Goal: Information Seeking & Learning: Learn about a topic

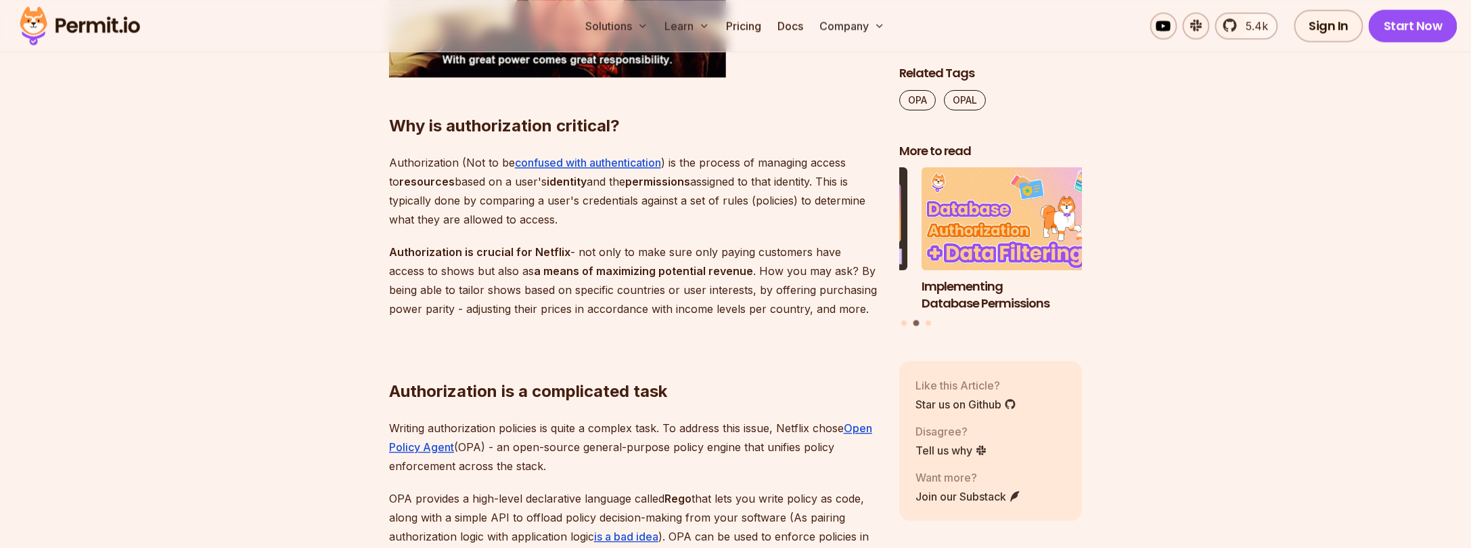
scroll to position [1398, 0]
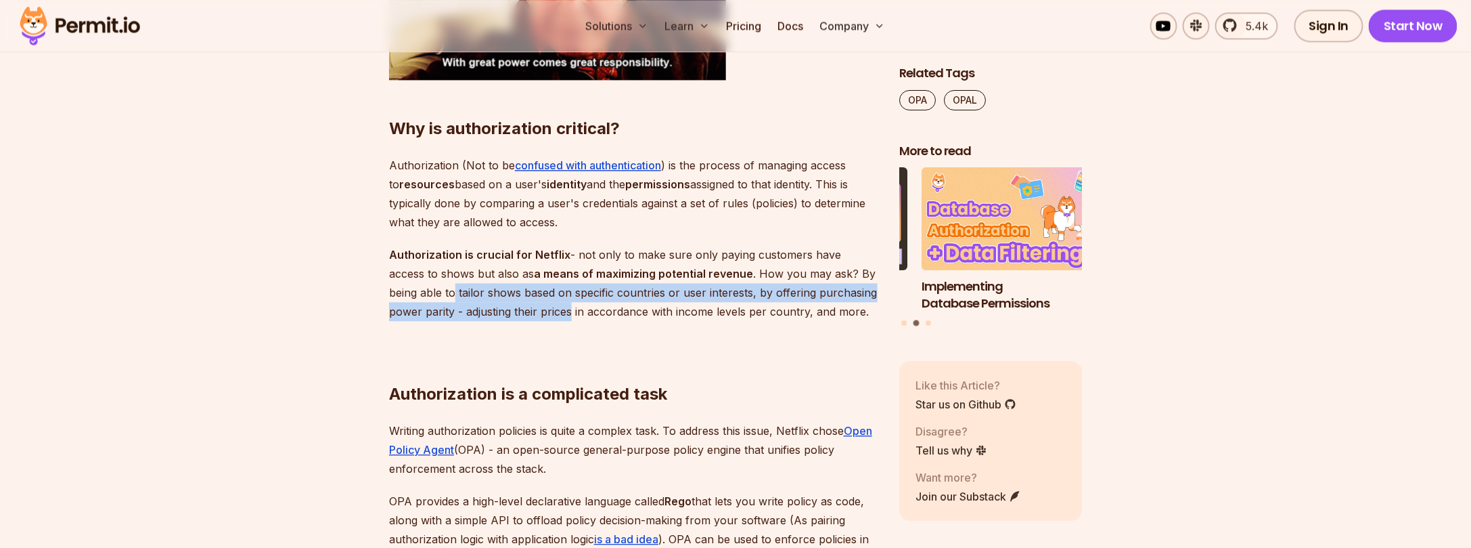
drag, startPoint x: 464, startPoint y: 291, endPoint x: 538, endPoint y: 308, distance: 75.7
click at [538, 308] on p "Authorization is crucial for Netflix - not only to make sure only paying custom…" at bounding box center [633, 283] width 489 height 76
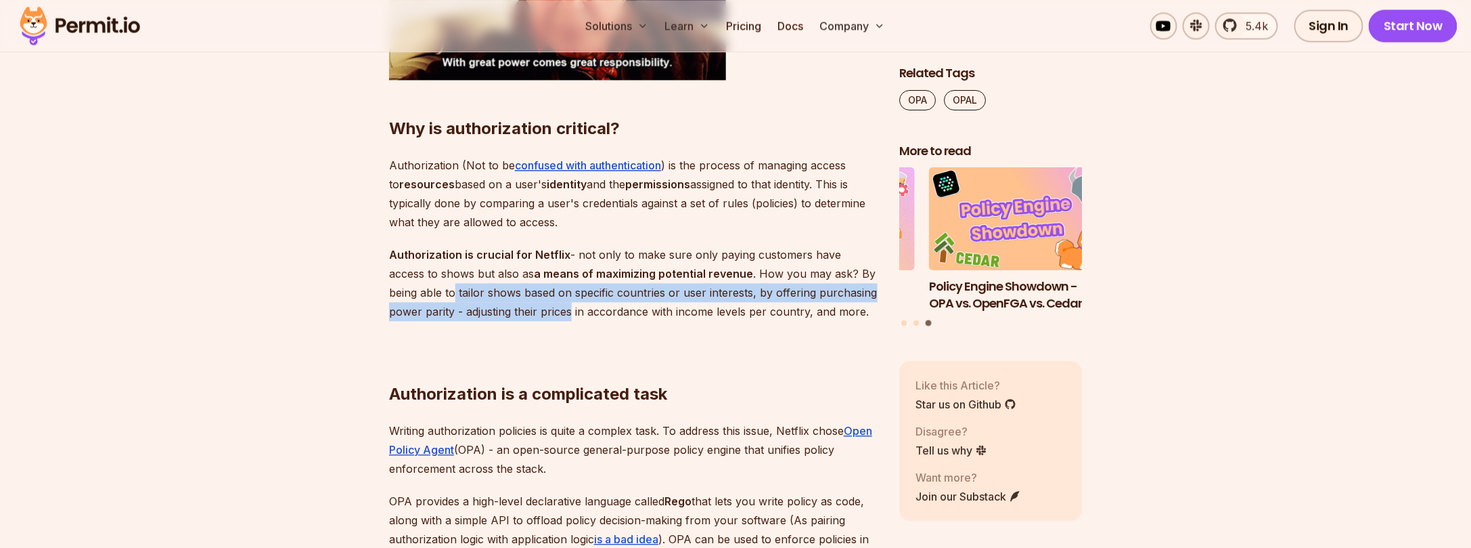
copy p "tailor shows based on specific countries or user interests, by offering purchas…"
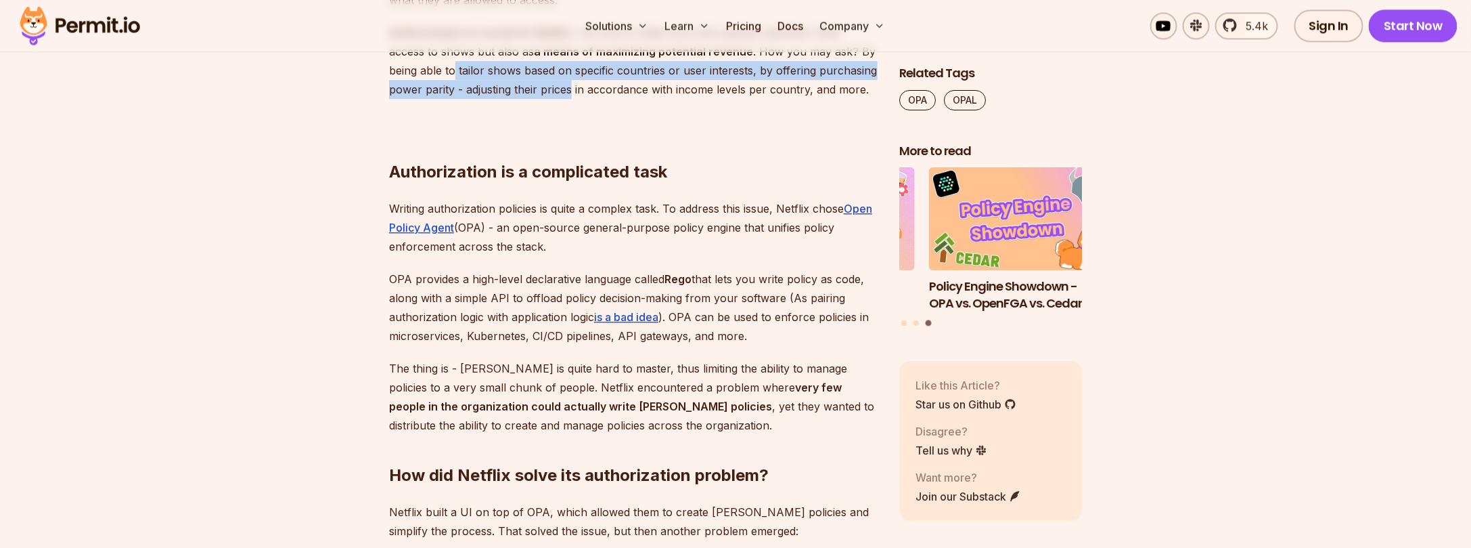
scroll to position [1624, 0]
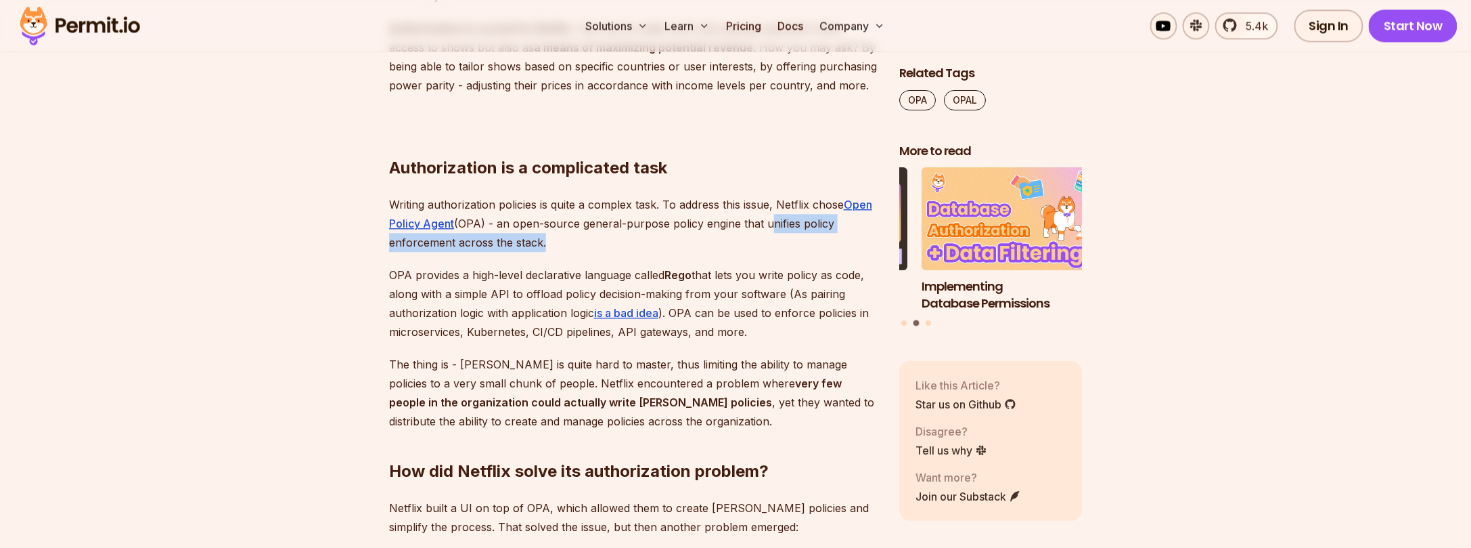
drag, startPoint x: 768, startPoint y: 223, endPoint x: 542, endPoint y: 248, distance: 226.8
click at [542, 248] on p "Writing authorization policies is quite a complex task. To address this issue, …" at bounding box center [633, 223] width 489 height 57
copy p "unifies policy enforcement across the stack"
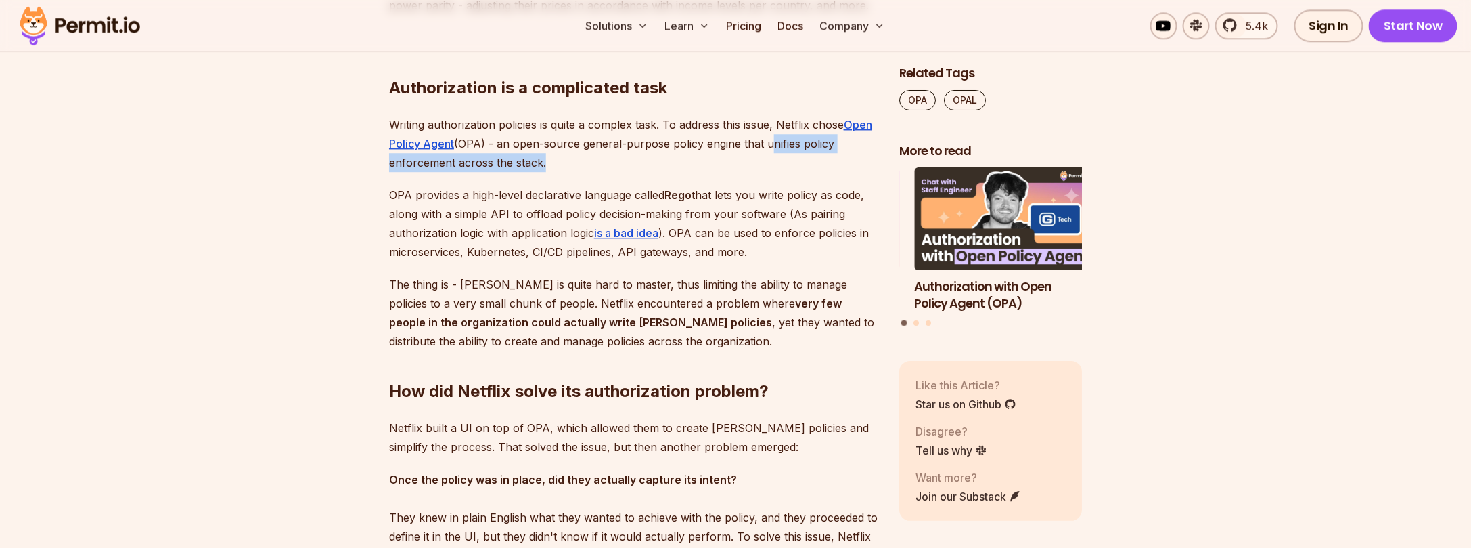
scroll to position [1714, 0]
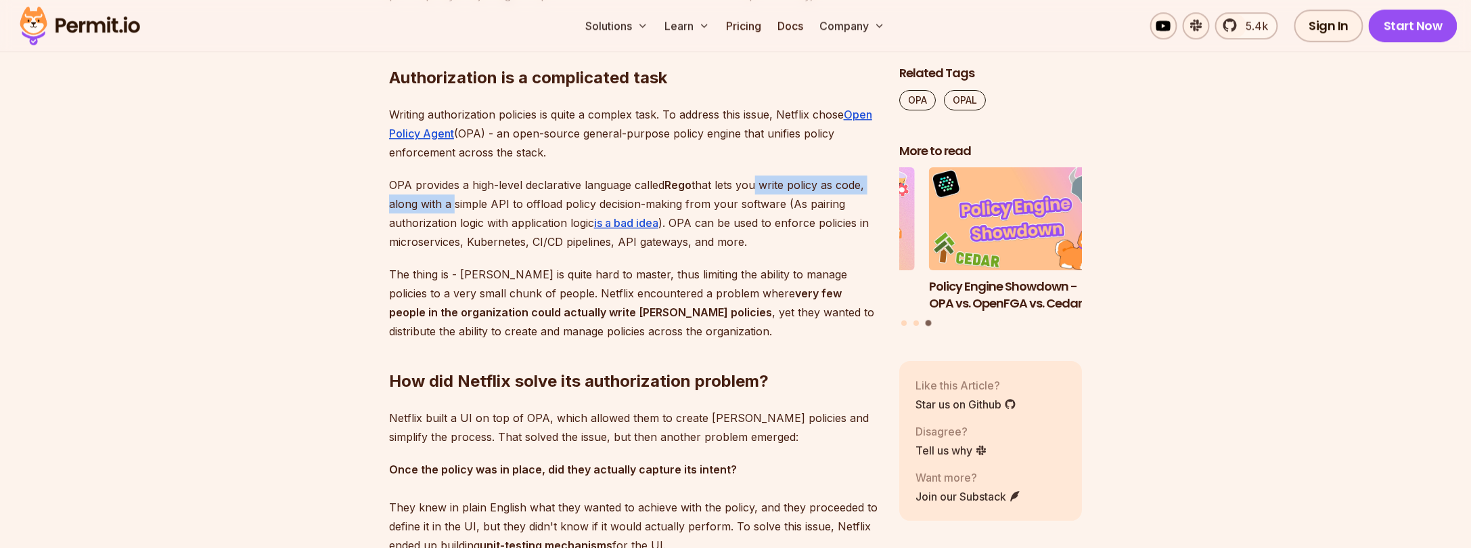
drag, startPoint x: 453, startPoint y: 204, endPoint x: 759, endPoint y: 178, distance: 306.3
click at [759, 178] on p "OPA provides a high-level declarative language called [PERSON_NAME] that lets y…" at bounding box center [633, 213] width 489 height 76
click at [646, 192] on p "OPA provides a high-level declarative language called [PERSON_NAME] that lets y…" at bounding box center [633, 213] width 489 height 76
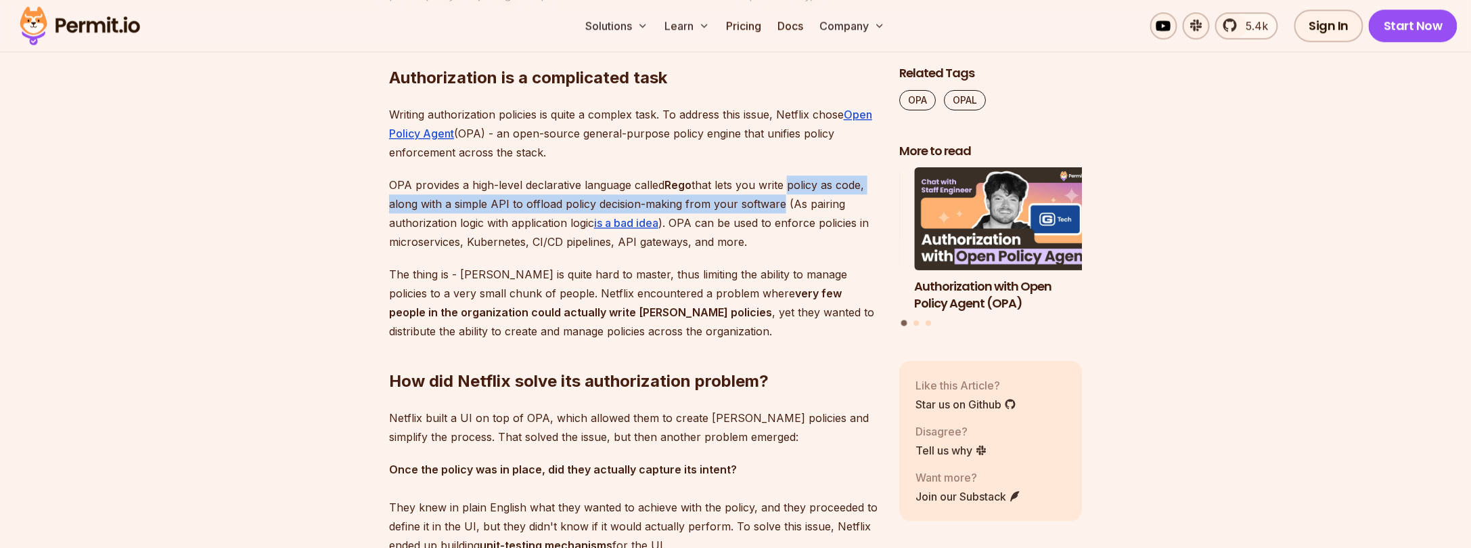
drag, startPoint x: 791, startPoint y: 183, endPoint x: 783, endPoint y: 202, distance: 19.7
click at [783, 202] on p "OPA provides a high-level declarative language called [PERSON_NAME] that lets y…" at bounding box center [633, 213] width 489 height 76
copy p "policy as code, along with a simple API to offload policy decision-making from …"
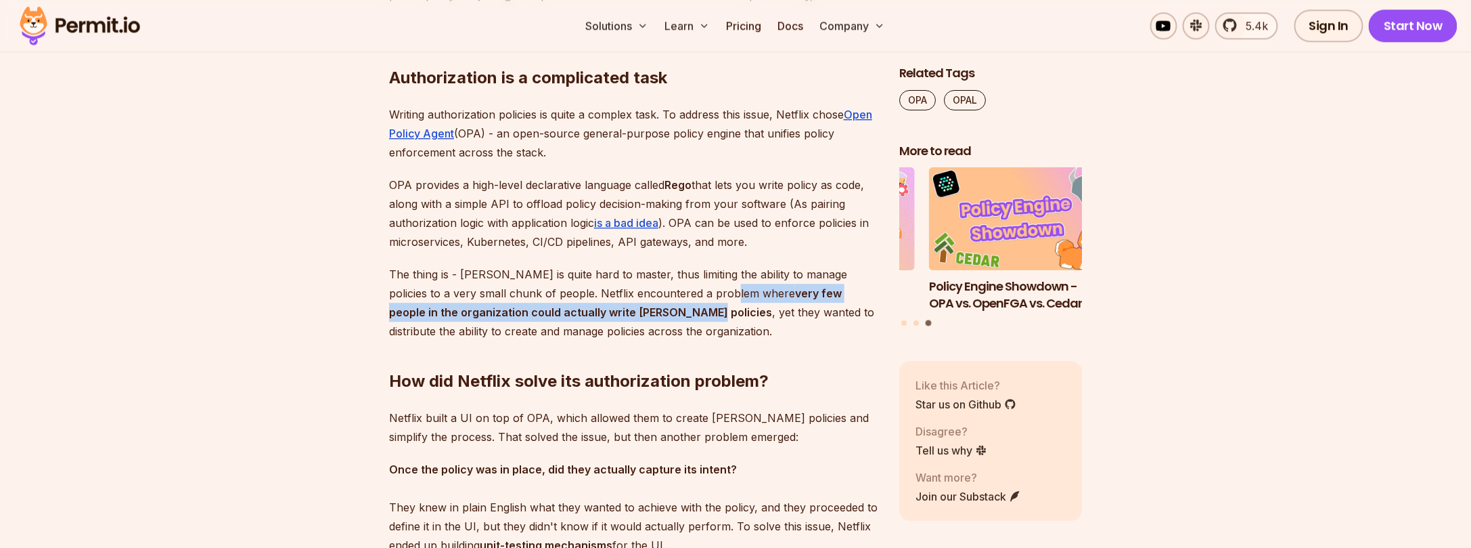
drag, startPoint x: 699, startPoint y: 291, endPoint x: 633, endPoint y: 311, distance: 69.2
click at [633, 311] on p "The thing is - [PERSON_NAME] is quite hard to master, thus limiting the ability…" at bounding box center [633, 303] width 489 height 76
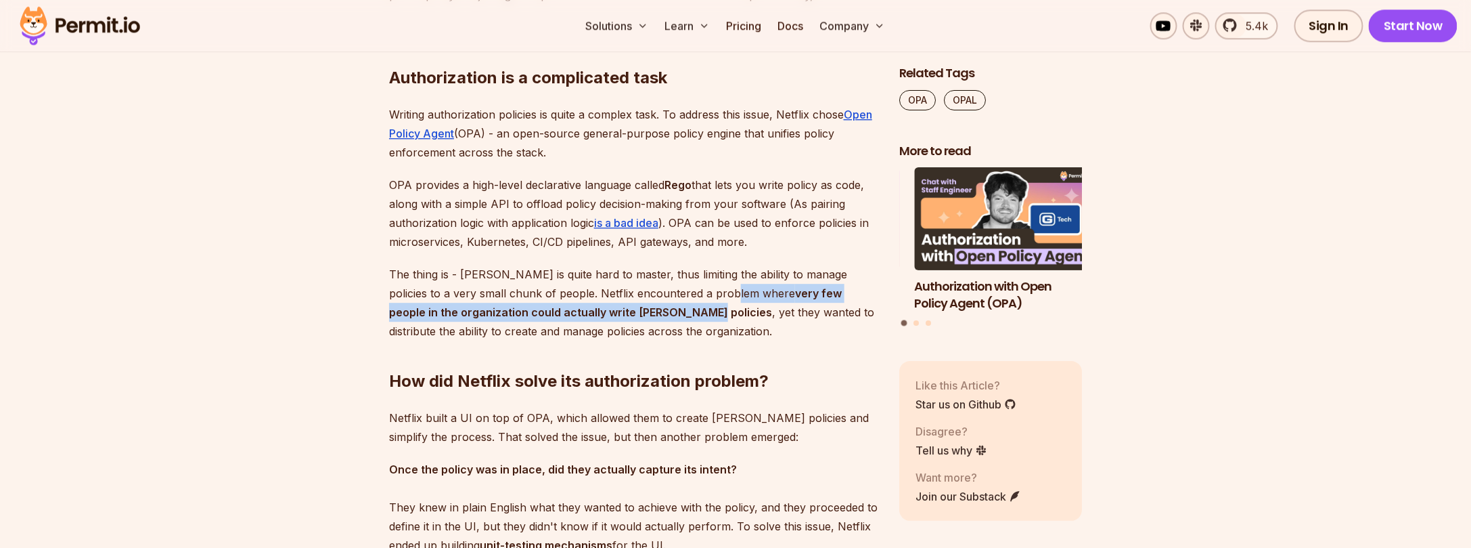
copy p "very few people in the organization could actually write [PERSON_NAME] policies"
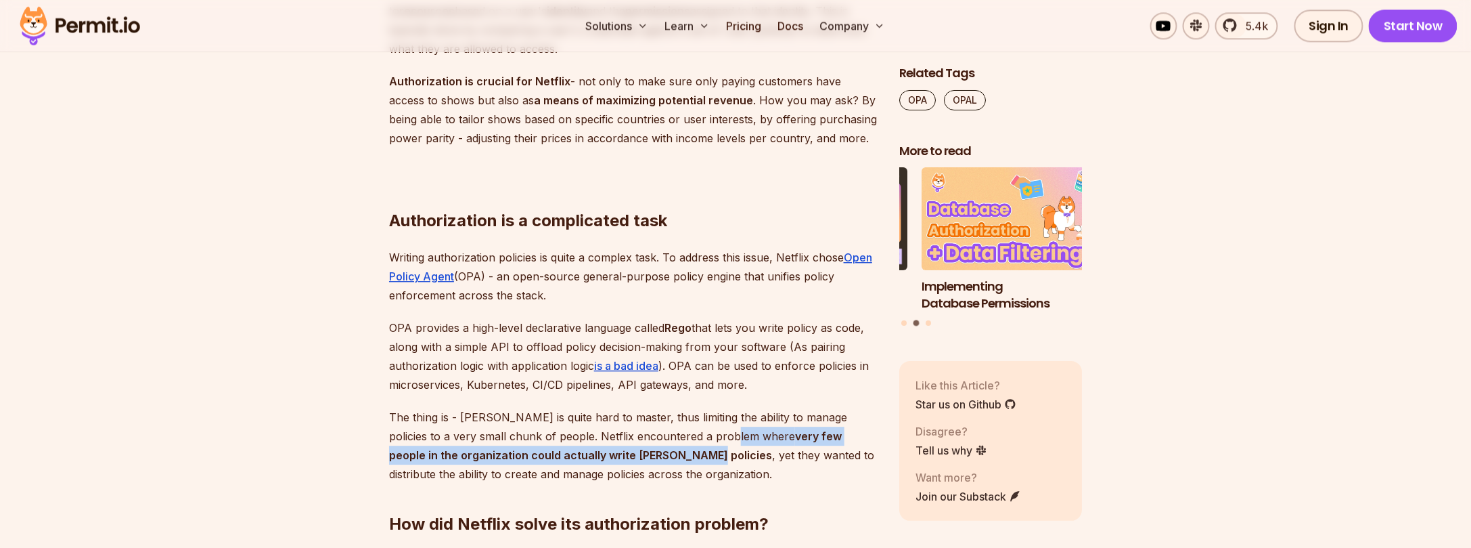
scroll to position [1624, 0]
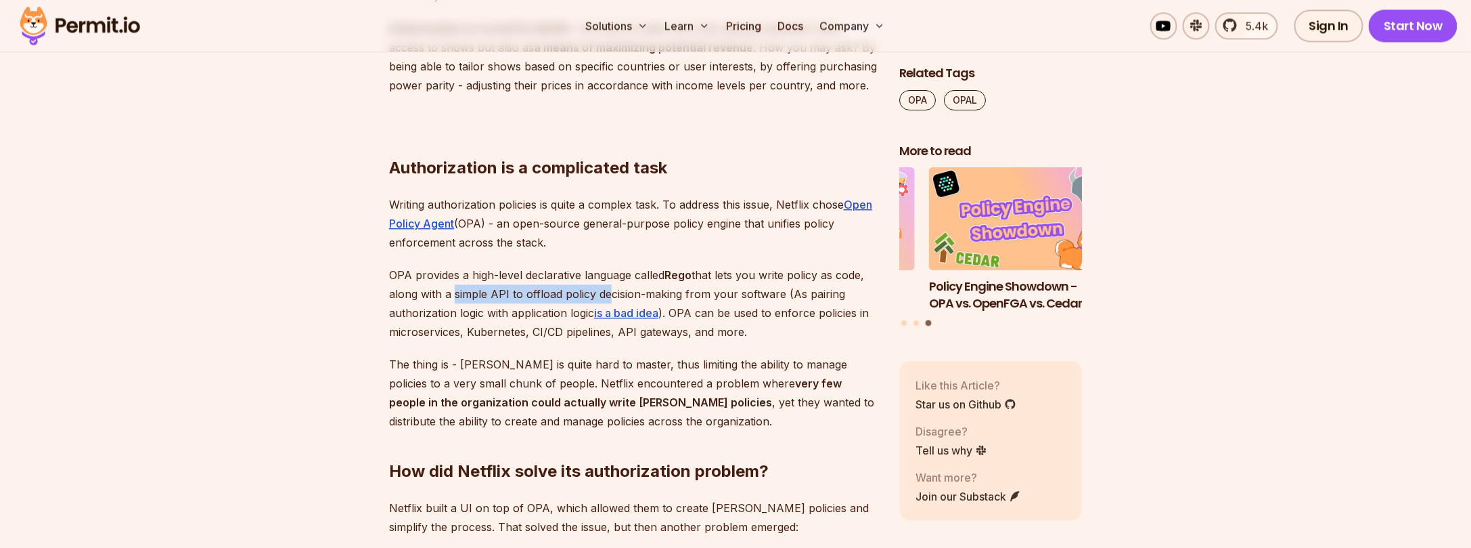
drag, startPoint x: 453, startPoint y: 296, endPoint x: 610, endPoint y: 292, distance: 157.8
click at [610, 292] on p "OPA provides a high-level declarative language called [PERSON_NAME] that lets y…" at bounding box center [633, 303] width 489 height 76
click at [546, 292] on p "OPA provides a high-level declarative language called [PERSON_NAME] that lets y…" at bounding box center [633, 303] width 489 height 76
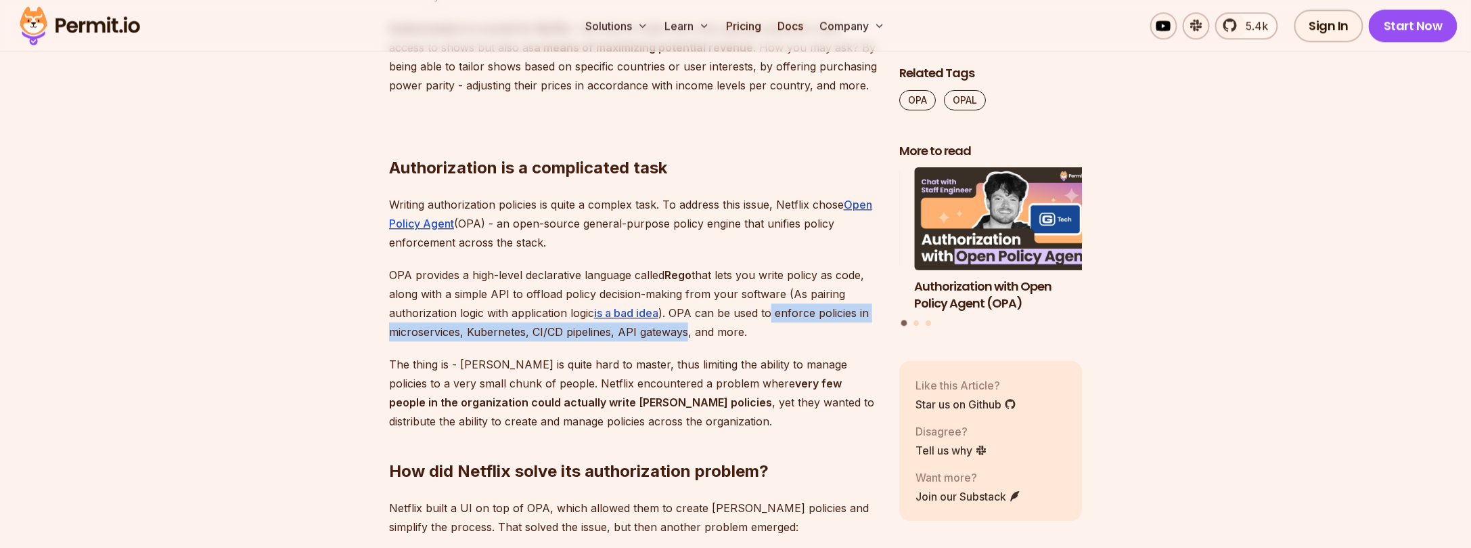
drag, startPoint x: 775, startPoint y: 313, endPoint x: 686, endPoint y: 329, distance: 90.8
click at [686, 329] on p "OPA provides a high-level declarative language called [PERSON_NAME] that lets y…" at bounding box center [633, 303] width 489 height 76
copy p "enforce policies in microservices, Kubernetes, CI/CD pipelines, API gateways"
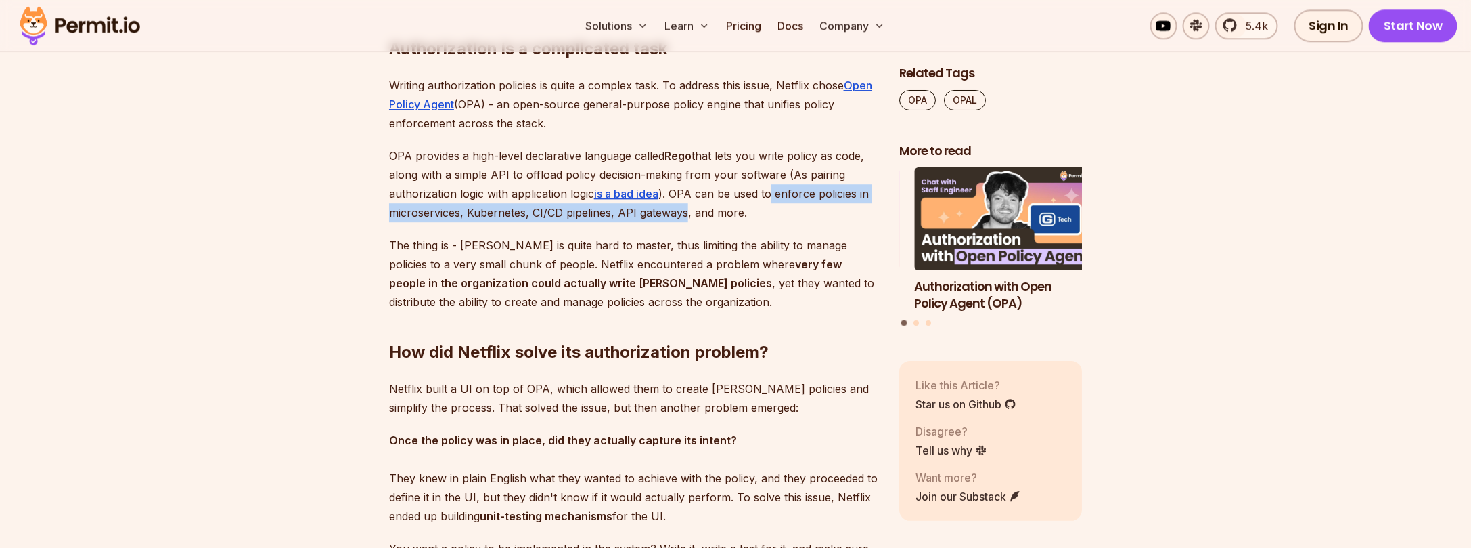
scroll to position [1760, 0]
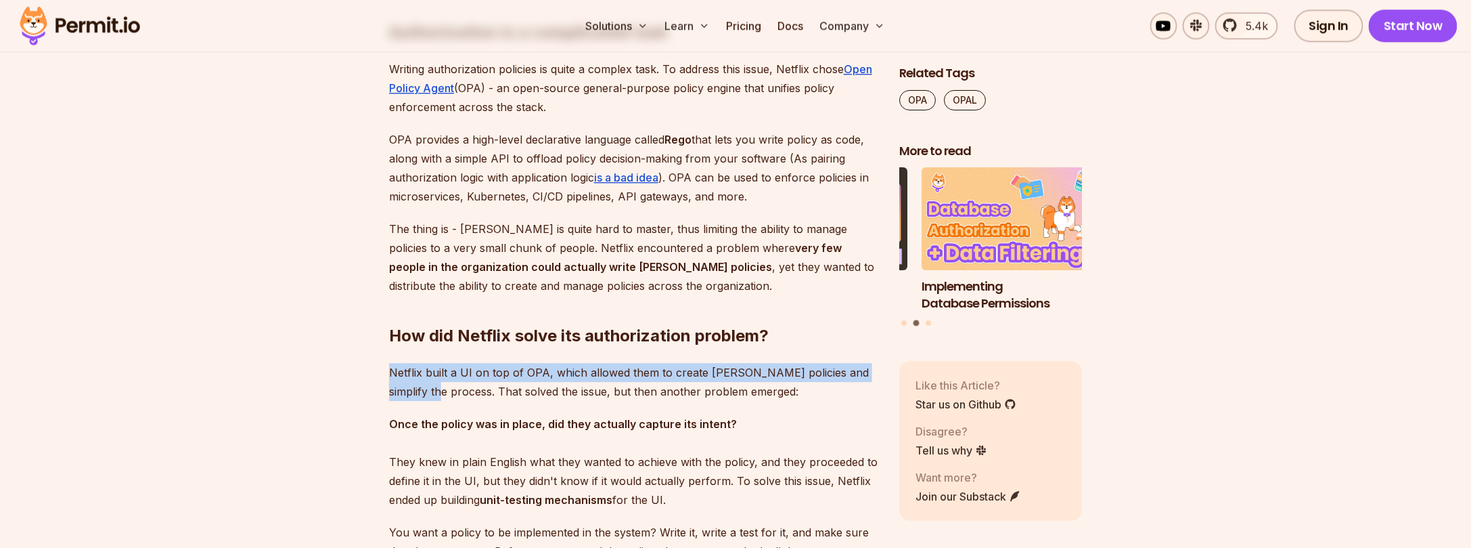
drag, startPoint x: 430, startPoint y: 393, endPoint x: 389, endPoint y: 374, distance: 45.7
click at [389, 374] on p "Netflix built a UI on top of OPA, which allowed them to create [PERSON_NAME] po…" at bounding box center [633, 382] width 489 height 38
copy p "Netflix built a UI on top of OPA, which allowed them to create [PERSON_NAME] po…"
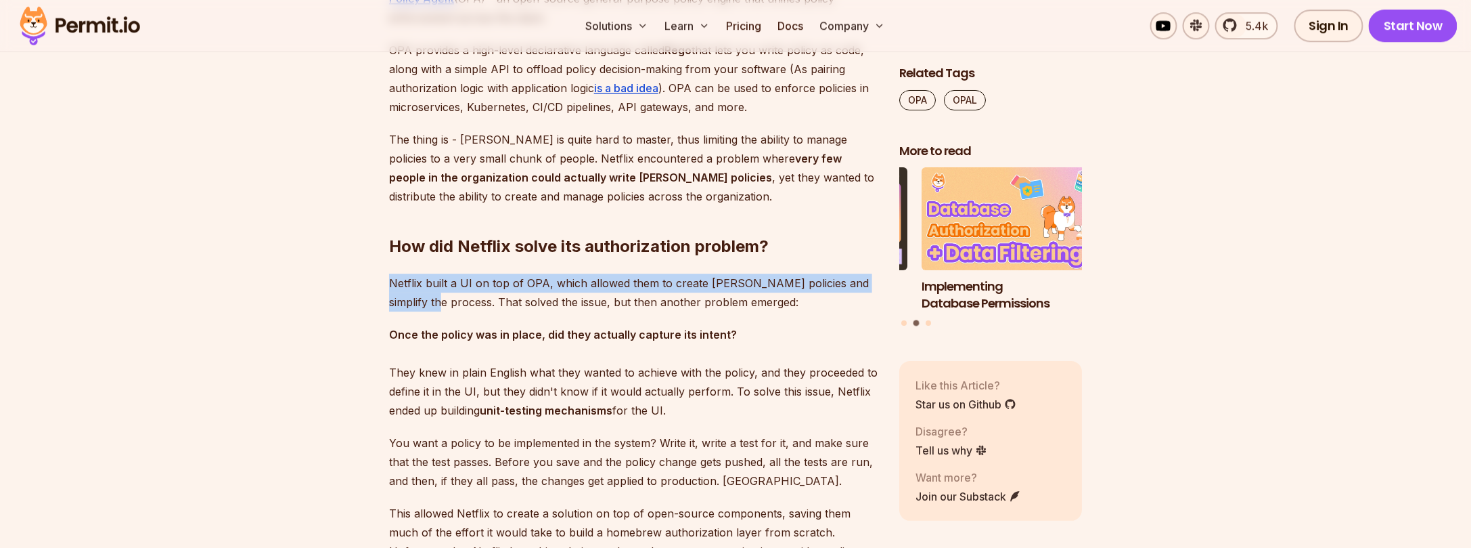
scroll to position [1850, 0]
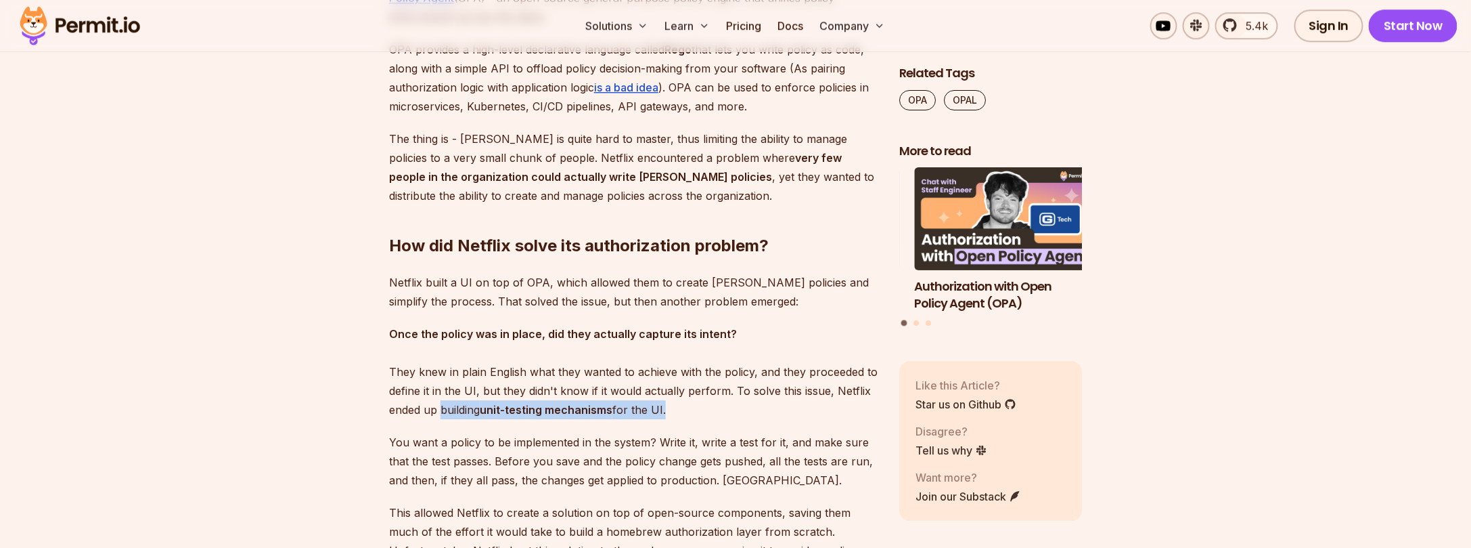
drag, startPoint x: 441, startPoint y: 410, endPoint x: 665, endPoint y: 410, distance: 223.4
click at [665, 410] on p "Once the policy was in place, did they actually capture its intent? They knew i…" at bounding box center [633, 371] width 489 height 95
copy p "building unit-testing mechanisms for the UI"
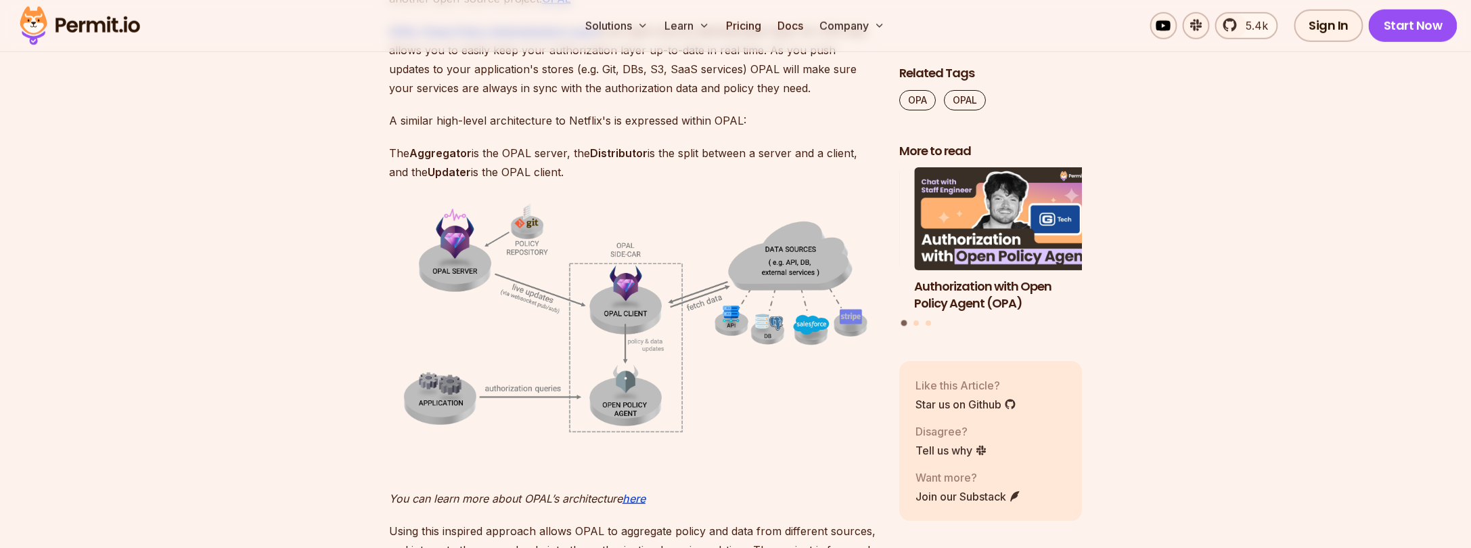
scroll to position [2887, 0]
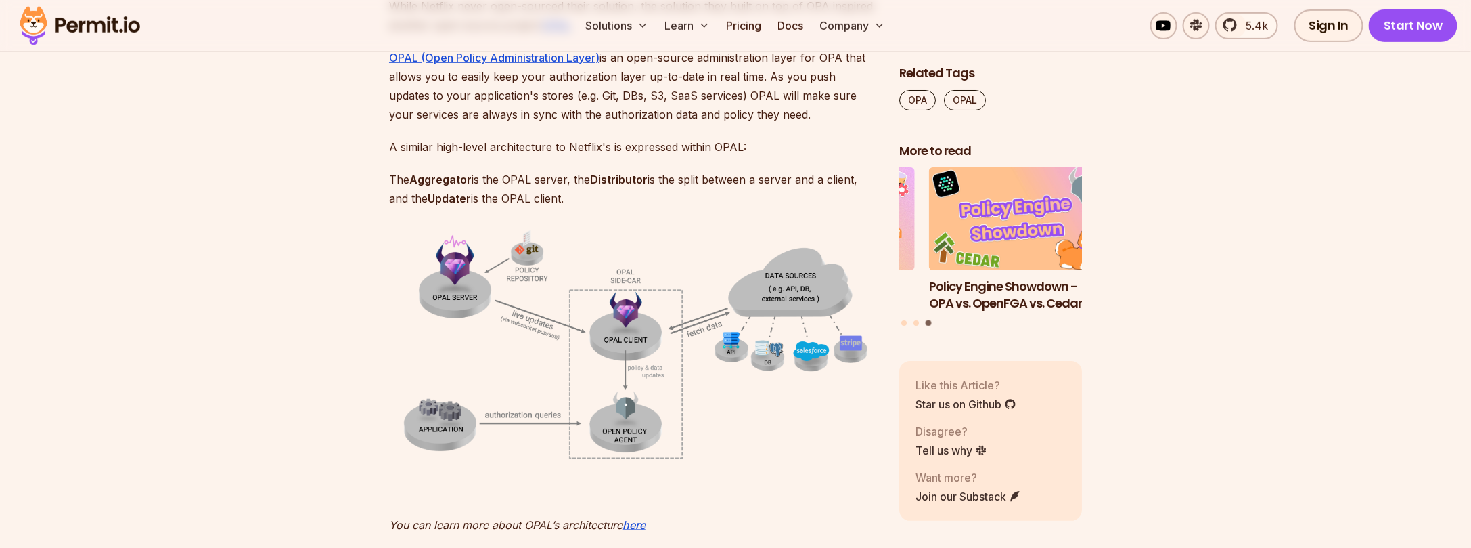
drag, startPoint x: 407, startPoint y: 177, endPoint x: 612, endPoint y: 189, distance: 205.4
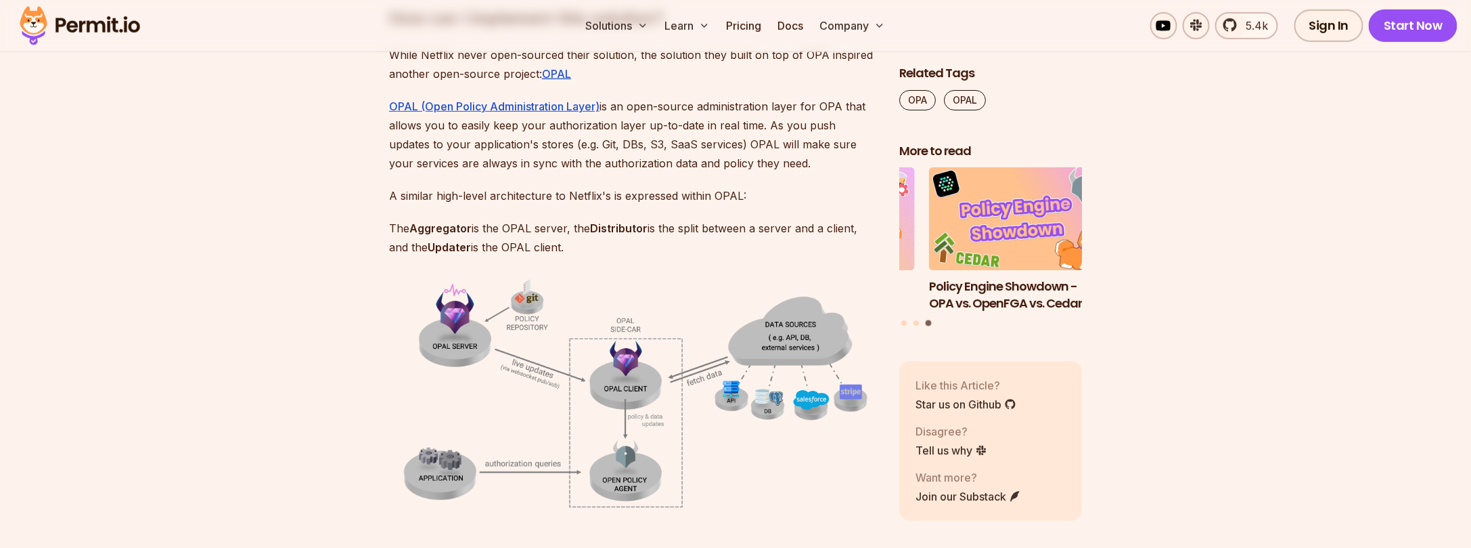
scroll to position [2752, 0]
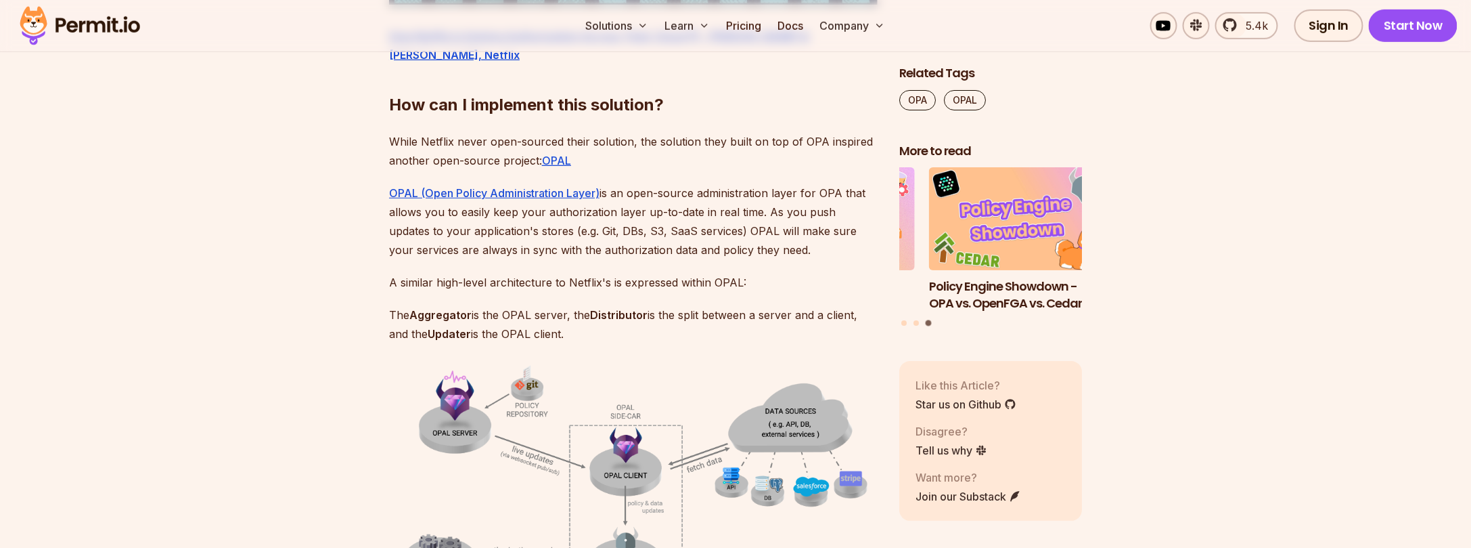
copy p "The Aggregator is the OPAL server, the Distributor is the split between a serve…"
